Goal: Task Accomplishment & Management: Use online tool/utility

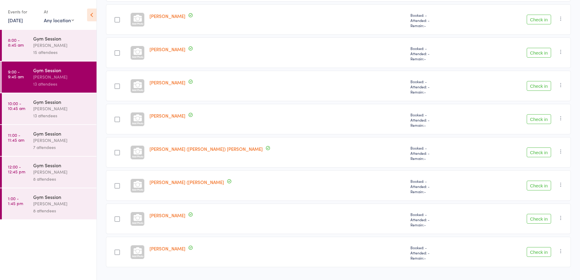
scroll to position [144, 0]
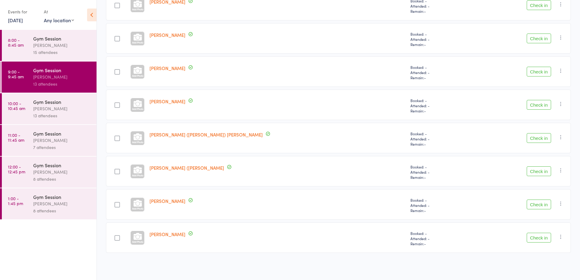
click at [44, 109] on div "[PERSON_NAME]" at bounding box center [62, 108] width 58 height 7
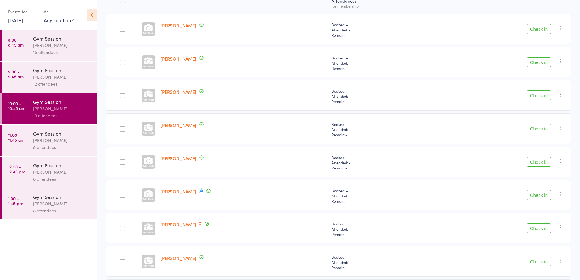
scroll to position [103, 0]
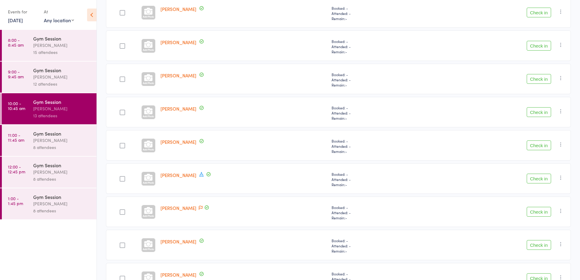
click at [539, 113] on button "Check in" at bounding box center [538, 112] width 24 height 10
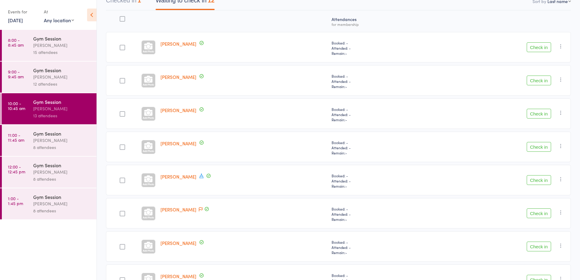
scroll to position [69, 0]
click at [536, 47] on button "Check in" at bounding box center [538, 47] width 24 height 10
click at [537, 44] on button "Check in" at bounding box center [538, 47] width 24 height 10
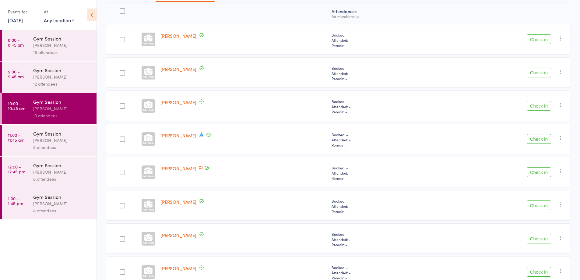
scroll to position [81, 0]
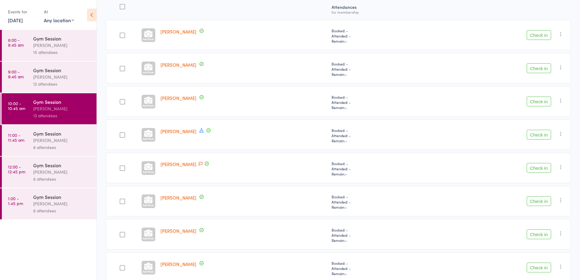
click at [120, 35] on div at bounding box center [122, 35] width 5 height 5
click at [121, 33] on input "checkbox" at bounding box center [121, 33] width 0 height 0
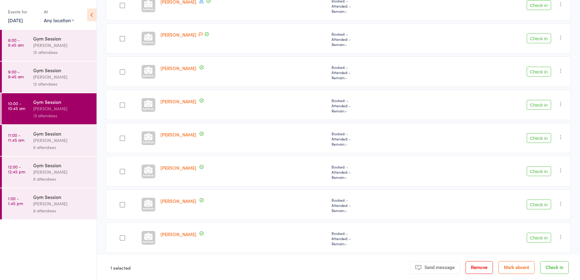
scroll to position [200, 0]
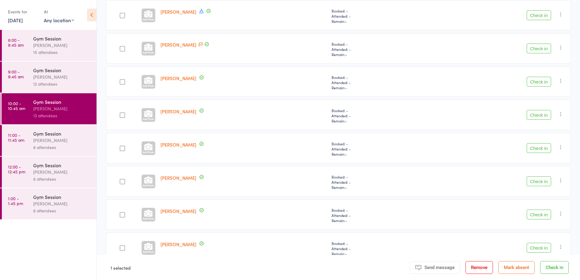
click at [122, 14] on div at bounding box center [122, 15] width 5 height 5
click at [121, 14] on input "checkbox" at bounding box center [121, 14] width 0 height 0
click at [122, 51] on div at bounding box center [122, 48] width 5 height 5
click at [121, 47] on input "checkbox" at bounding box center [121, 47] width 0 height 0
click at [534, 51] on button "Check in" at bounding box center [538, 49] width 24 height 10
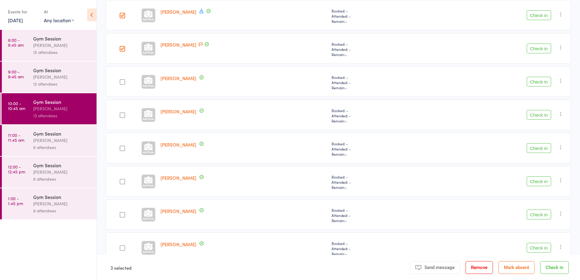
click at [538, 13] on button "Check in" at bounding box center [538, 15] width 24 height 10
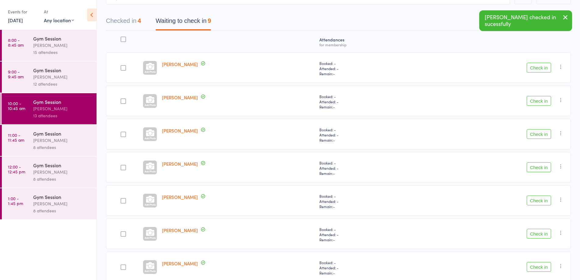
scroll to position [35, 0]
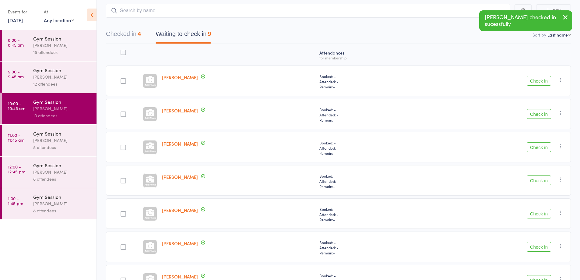
click at [545, 84] on button "Check in" at bounding box center [538, 81] width 24 height 10
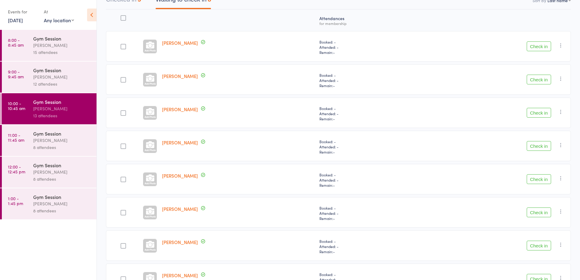
scroll to position [111, 0]
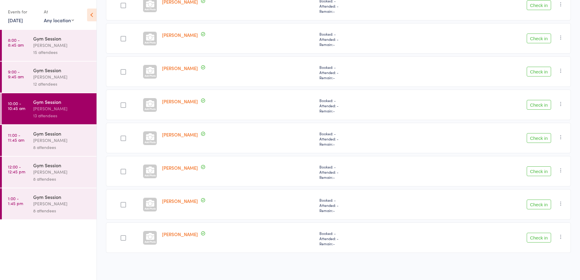
click at [540, 104] on button "Check in" at bounding box center [538, 105] width 24 height 10
click at [534, 39] on button "Check in" at bounding box center [538, 38] width 24 height 10
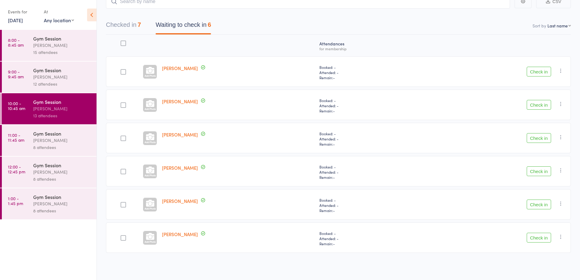
click at [546, 141] on button "Check in" at bounding box center [538, 138] width 24 height 10
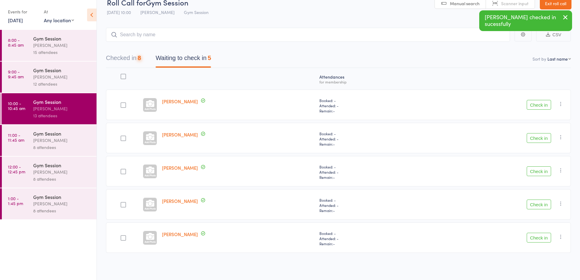
scroll to position [11, 0]
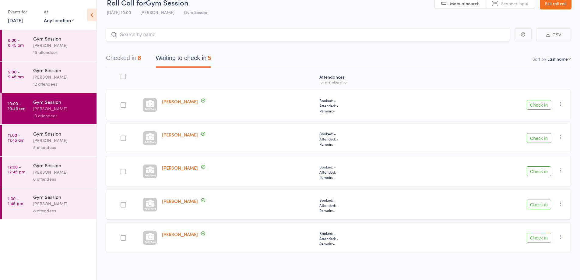
click at [540, 106] on button "Check in" at bounding box center [538, 105] width 24 height 10
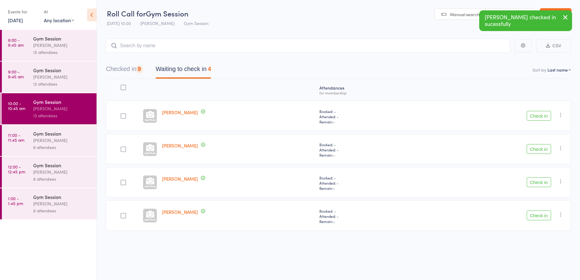
scroll to position [0, 0]
click at [534, 117] on button "Check in" at bounding box center [538, 116] width 24 height 10
click at [537, 117] on button "Check in" at bounding box center [538, 116] width 24 height 10
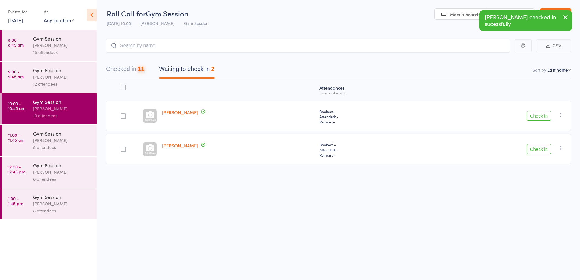
click at [540, 118] on button "Check in" at bounding box center [538, 116] width 24 height 10
click at [537, 119] on button "Check in" at bounding box center [538, 116] width 24 height 10
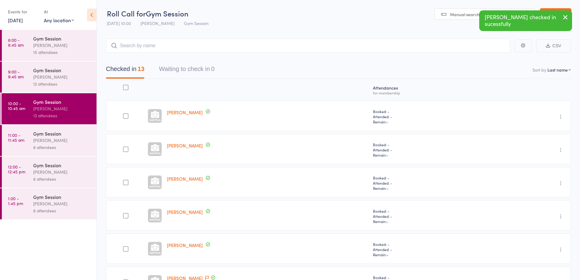
click at [70, 138] on div "[PERSON_NAME]" at bounding box center [62, 140] width 58 height 7
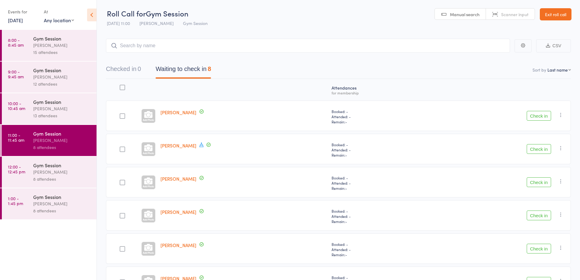
click at [199, 144] on icon at bounding box center [201, 144] width 5 height 5
click at [199, 146] on icon at bounding box center [201, 144] width 5 height 5
click at [199, 142] on icon at bounding box center [201, 144] width 4 height 5
click at [208, 158] on div "[PERSON_NAME] Member has a birthday this week: [DATE]" at bounding box center [243, 149] width 171 height 30
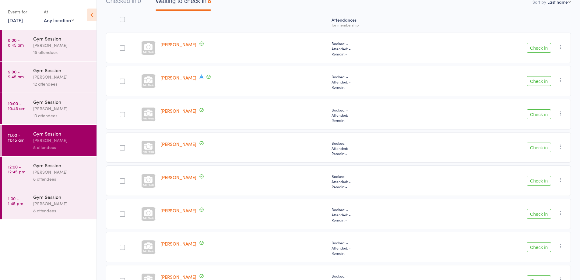
scroll to position [68, 0]
click at [535, 48] on button "Check in" at bounding box center [538, 48] width 24 height 10
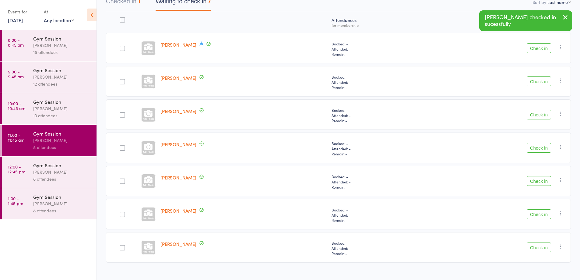
click at [540, 247] on button "Check in" at bounding box center [538, 247] width 24 height 10
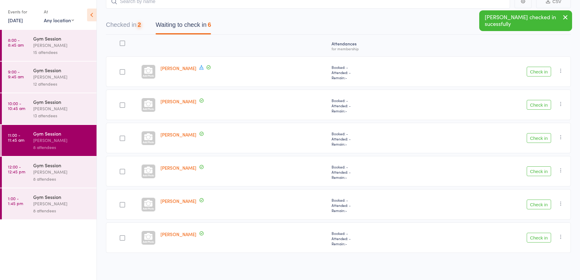
scroll to position [44, 0]
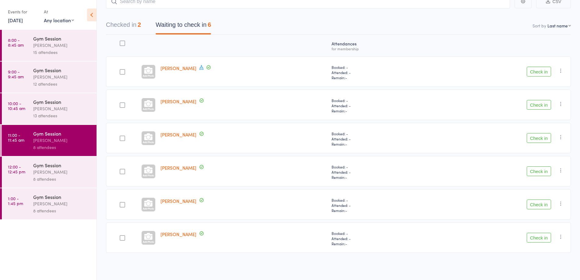
drag, startPoint x: 546, startPoint y: 238, endPoint x: 536, endPoint y: 239, distance: 10.5
drag, startPoint x: 542, startPoint y: 237, endPoint x: 546, endPoint y: 238, distance: 3.7
click at [546, 238] on button "Check in" at bounding box center [538, 237] width 24 height 10
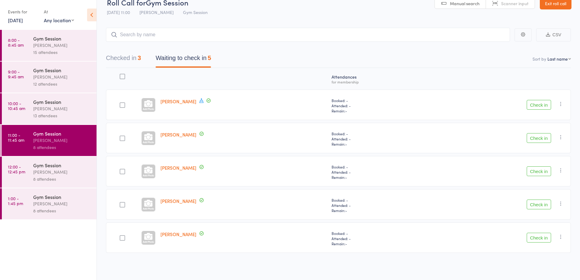
click at [541, 105] on button "Check in" at bounding box center [538, 105] width 24 height 10
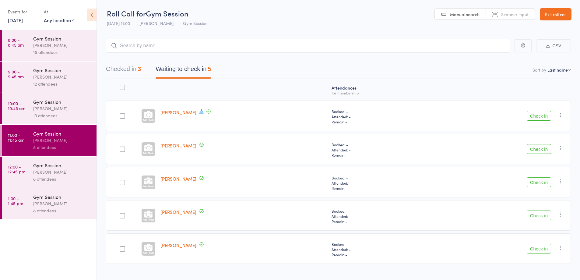
click at [543, 134] on div "Check in Check in Send message Add Note Add Task Add Flag Remove [PERSON_NAME] …" at bounding box center [498, 149] width 143 height 30
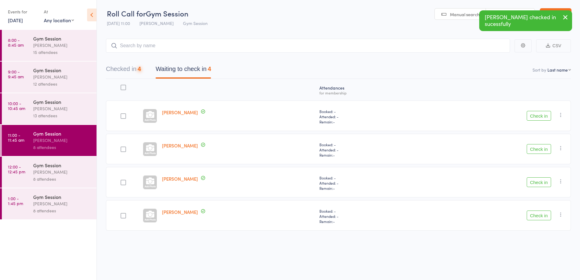
click at [531, 116] on button "Check in" at bounding box center [538, 116] width 24 height 10
click at [537, 118] on button "Check in" at bounding box center [538, 116] width 24 height 10
click at [529, 117] on button "Check in" at bounding box center [538, 116] width 24 height 10
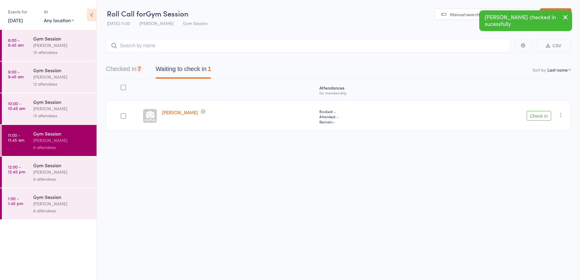
click at [535, 116] on button "Check in" at bounding box center [538, 116] width 24 height 10
